Goal: Task Accomplishment & Management: Manage account settings

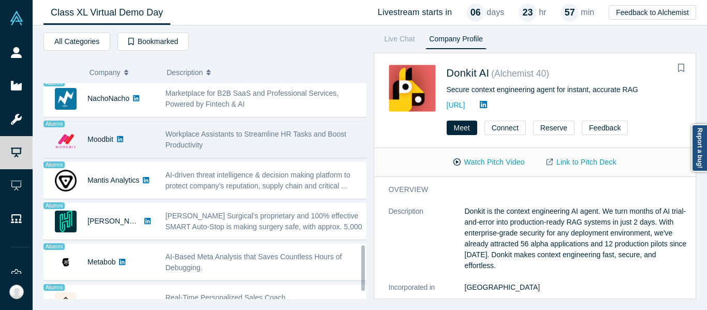
scroll to position [703, 0]
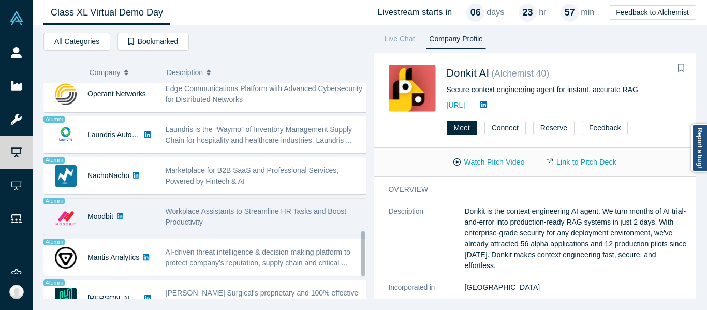
drag, startPoint x: 225, startPoint y: 219, endPoint x: 235, endPoint y: 214, distance: 11.6
click at [225, 219] on div "Workplace Assistants to Streamline HR Tasks and Boost Productivity" at bounding box center [267, 217] width 203 height 22
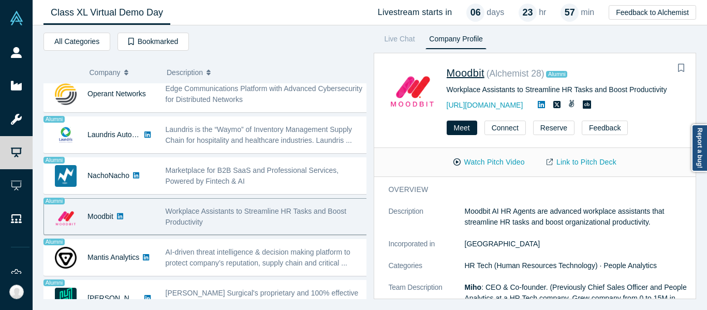
click at [473, 69] on span "Moodbit" at bounding box center [466, 72] width 38 height 11
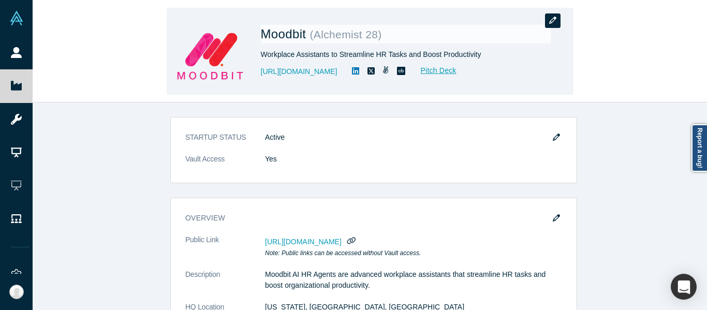
click at [556, 22] on icon "button" at bounding box center [552, 20] width 7 height 7
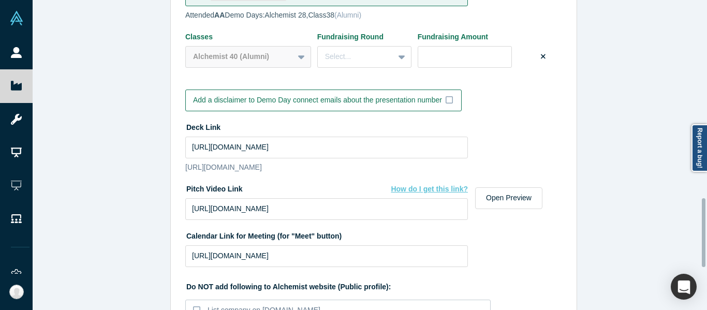
scroll to position [931, 0]
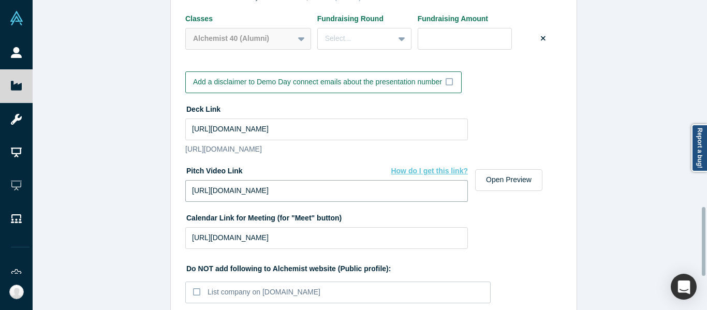
click at [380, 201] on input "[URL][DOMAIN_NAME]" at bounding box center [326, 191] width 283 height 22
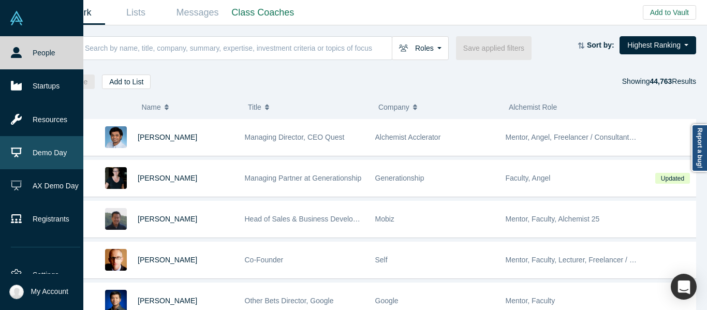
click at [51, 156] on link "Demo Day" at bounding box center [45, 152] width 91 height 33
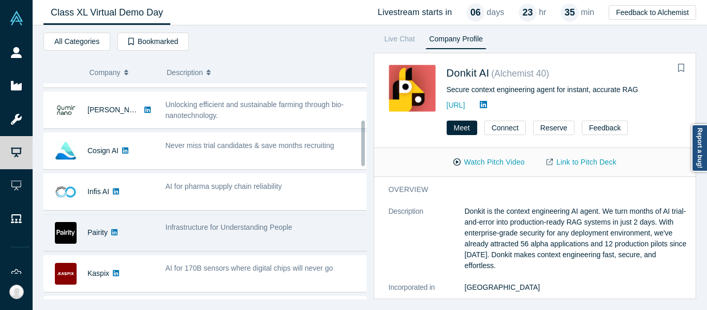
scroll to position [207, 0]
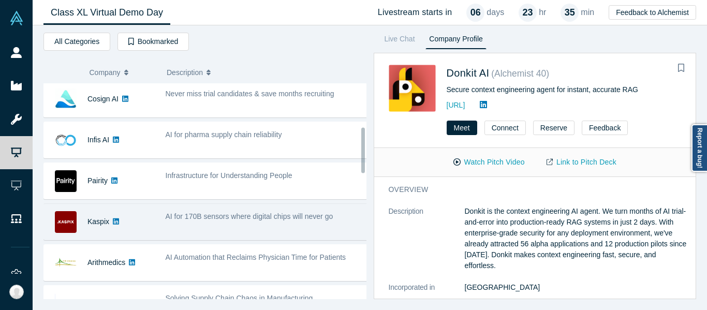
click at [257, 224] on div "AI for 170B sensors where digital chips will never go" at bounding box center [267, 221] width 214 height 33
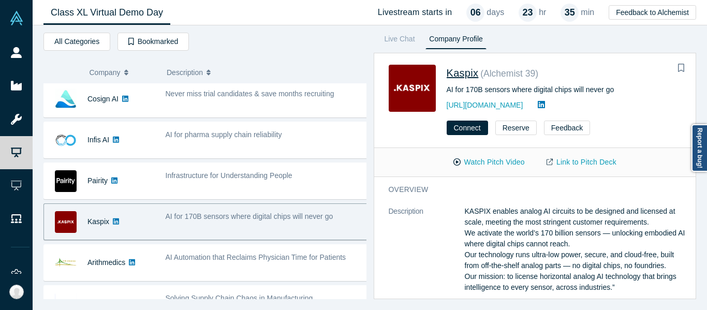
click at [468, 72] on span "Kaspix" at bounding box center [463, 72] width 32 height 11
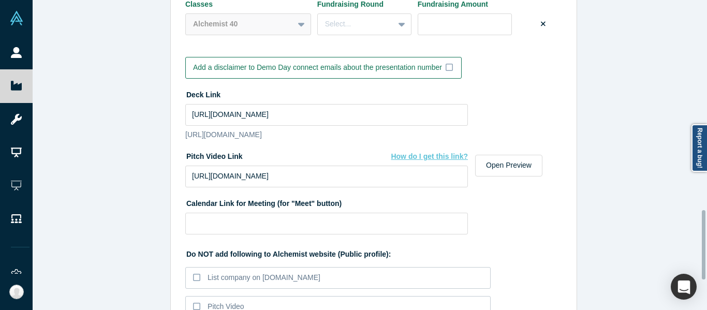
scroll to position [983, 0]
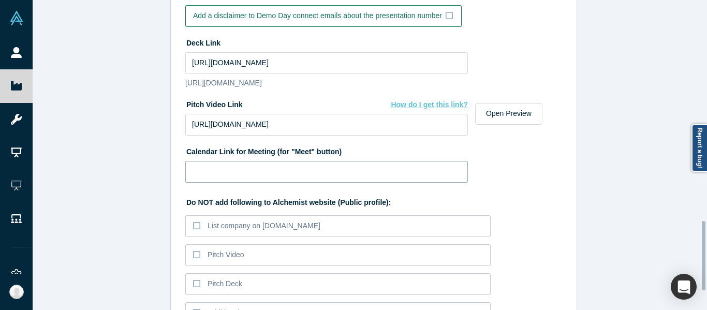
click at [350, 183] on input at bounding box center [326, 172] width 283 height 22
paste input "[URL][DOMAIN_NAME]"
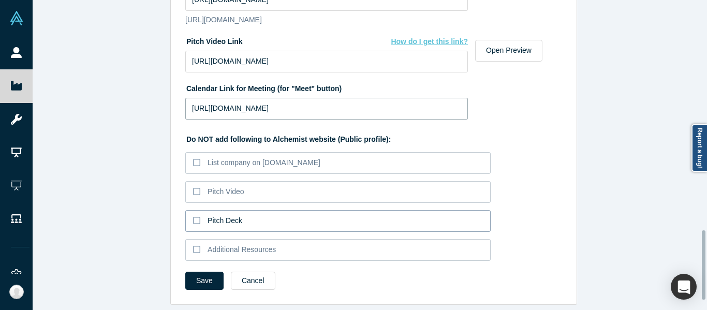
scroll to position [1066, 0]
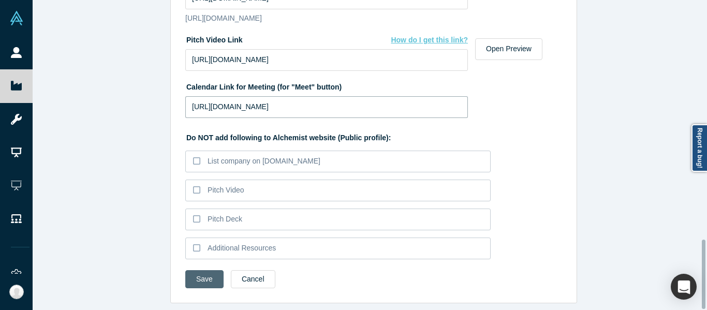
type input "[URL][DOMAIN_NAME]"
click at [195, 270] on button "Save" at bounding box center [204, 279] width 38 height 18
